Goal: Task Accomplishment & Management: Use online tool/utility

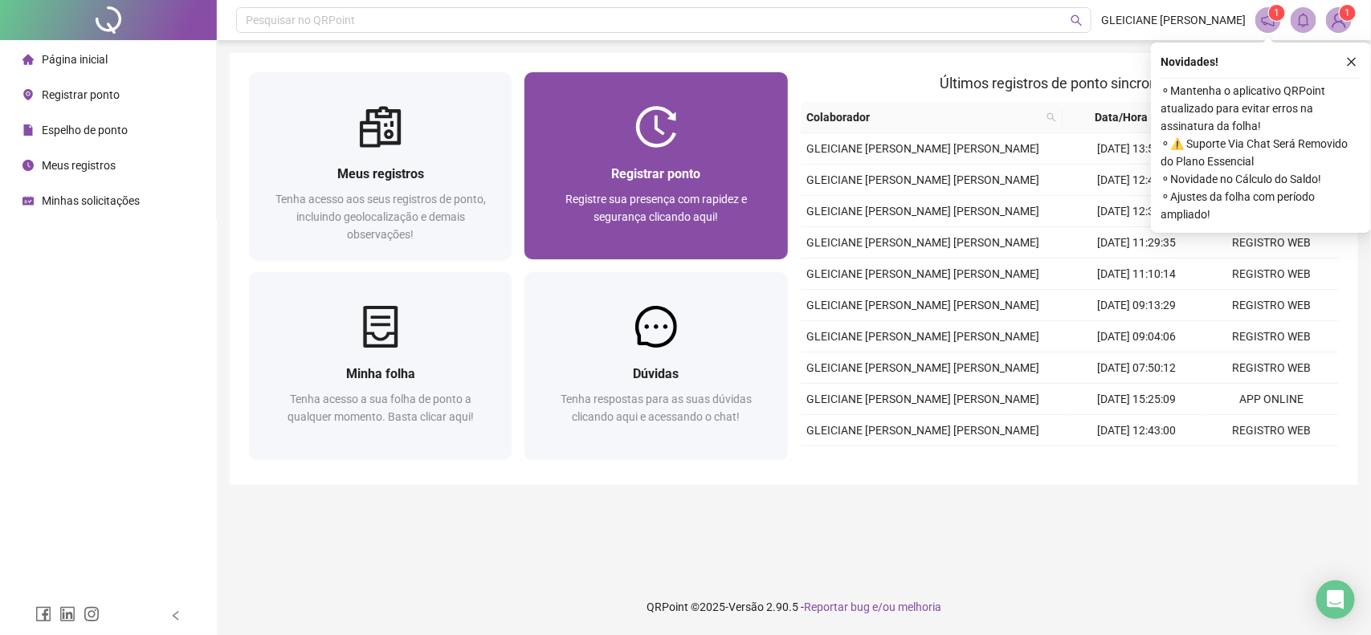
click at [680, 161] on div "Registrar ponto Registre sua presença com rapidez e segurança clicando aqui!" at bounding box center [656, 204] width 263 height 112
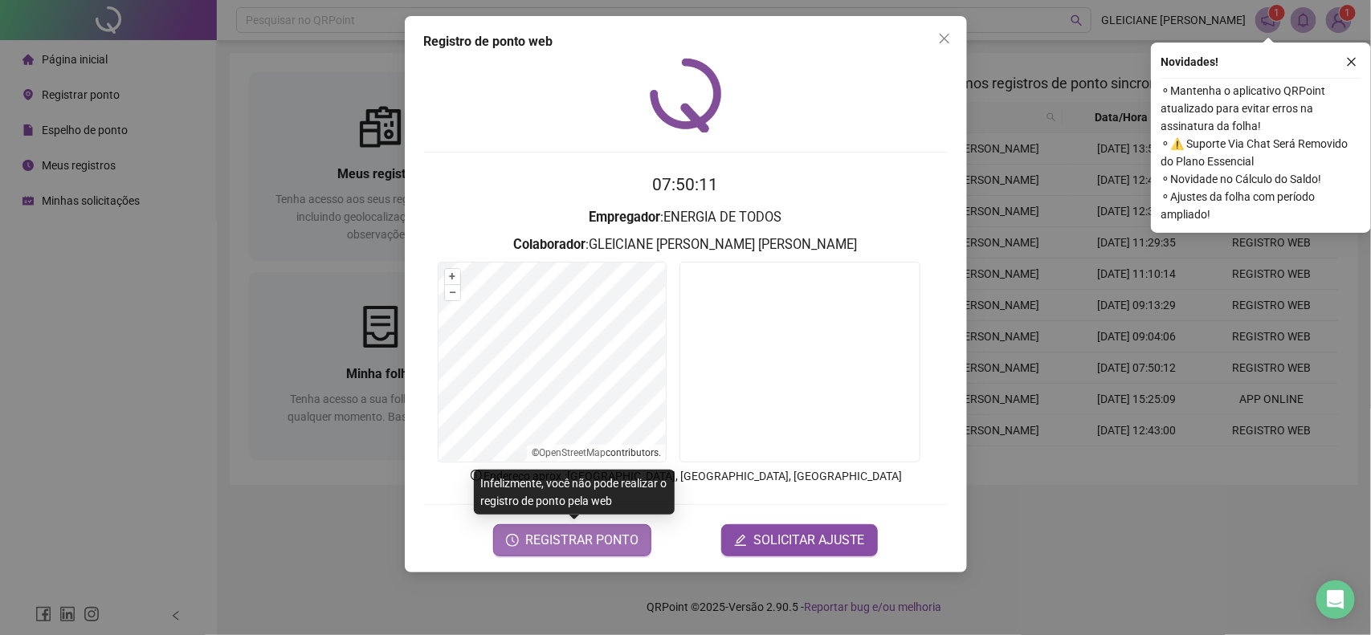
click at [570, 548] on span "REGISTRAR PONTO" at bounding box center [581, 540] width 113 height 19
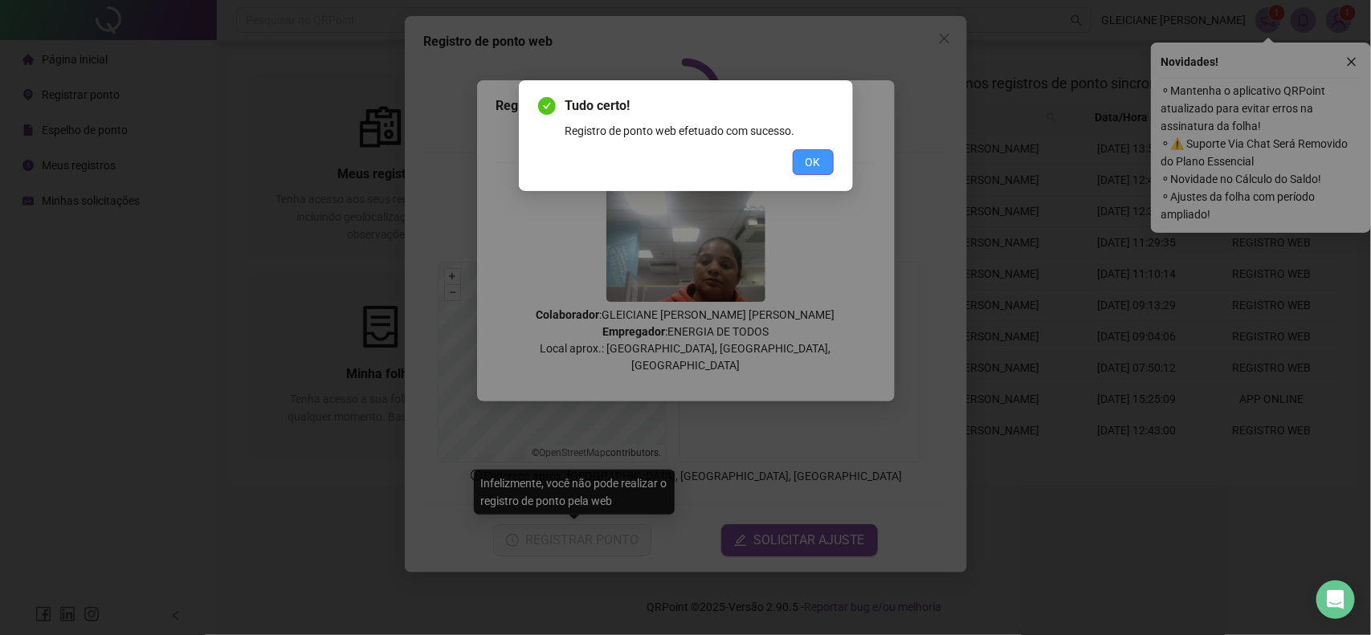
click at [811, 157] on span "OK" at bounding box center [813, 162] width 15 height 18
